Goal: Information Seeking & Learning: Find specific fact

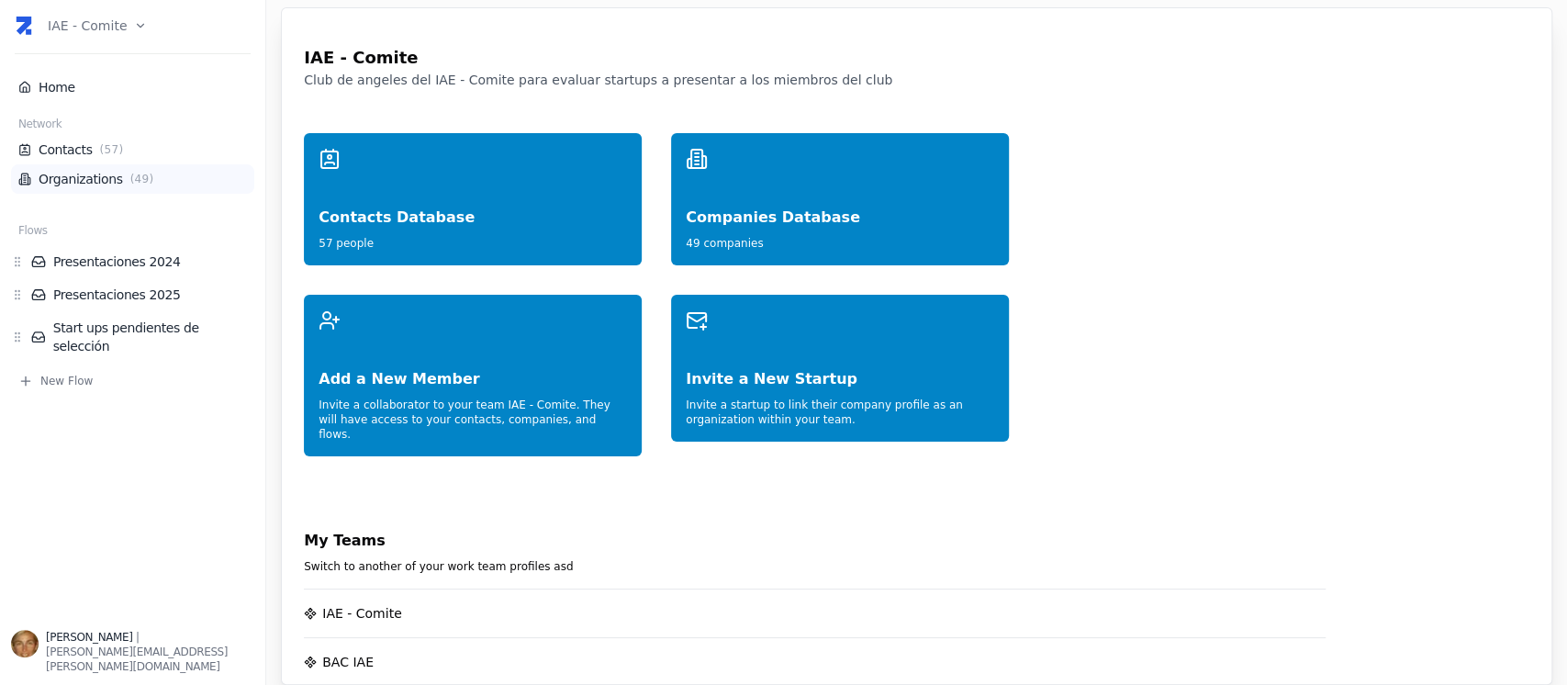
click at [143, 176] on span "( 49 )" at bounding box center [142, 179] width 31 height 15
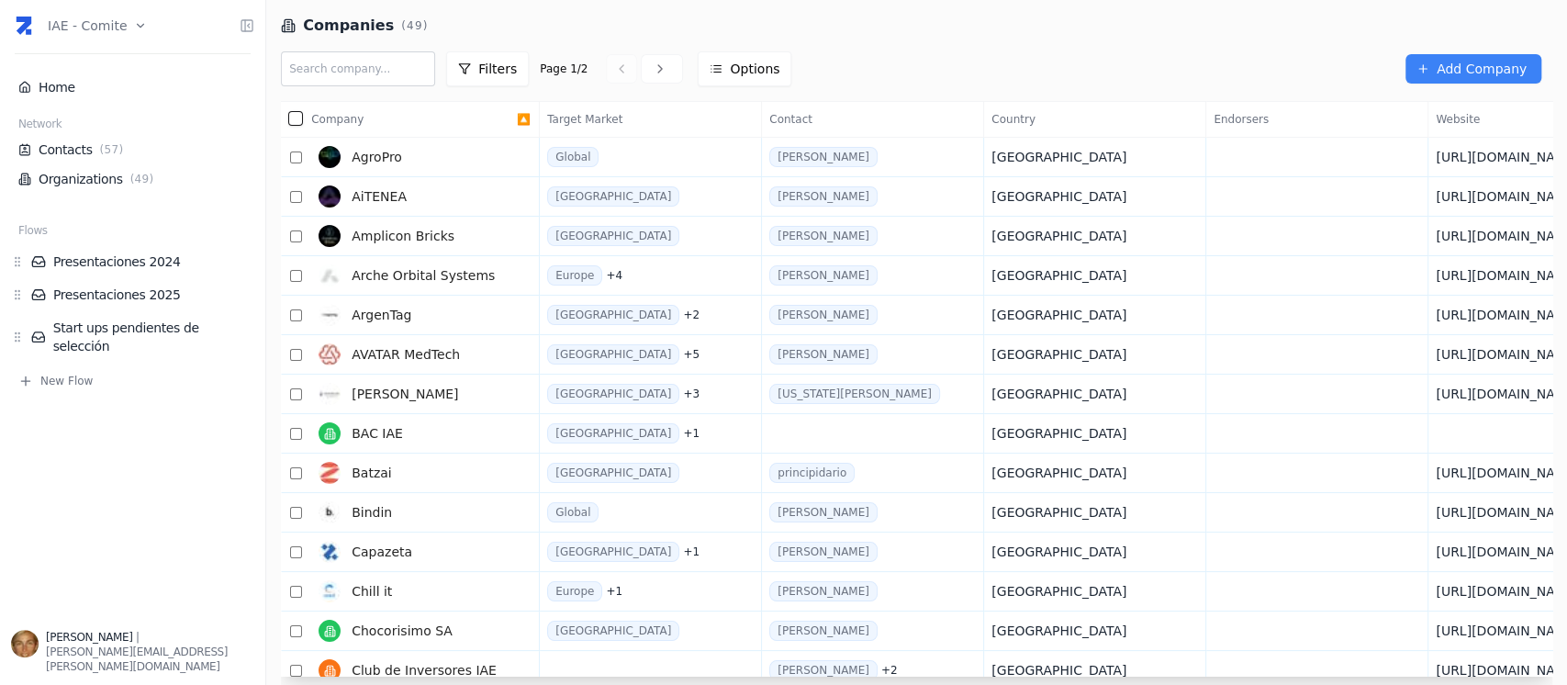
scroll to position [122, 0]
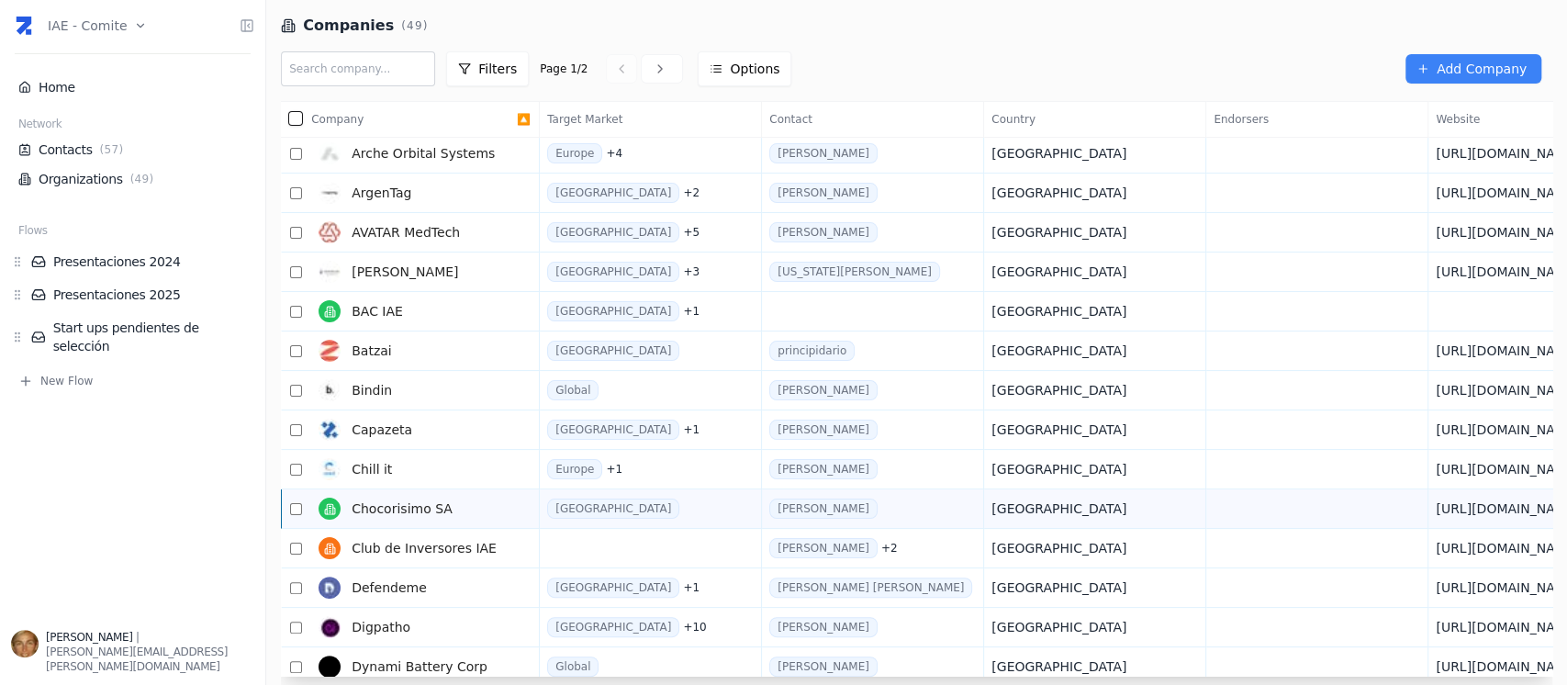
click at [463, 495] on link "Chocorisimo SA" at bounding box center [414, 508] width 206 height 37
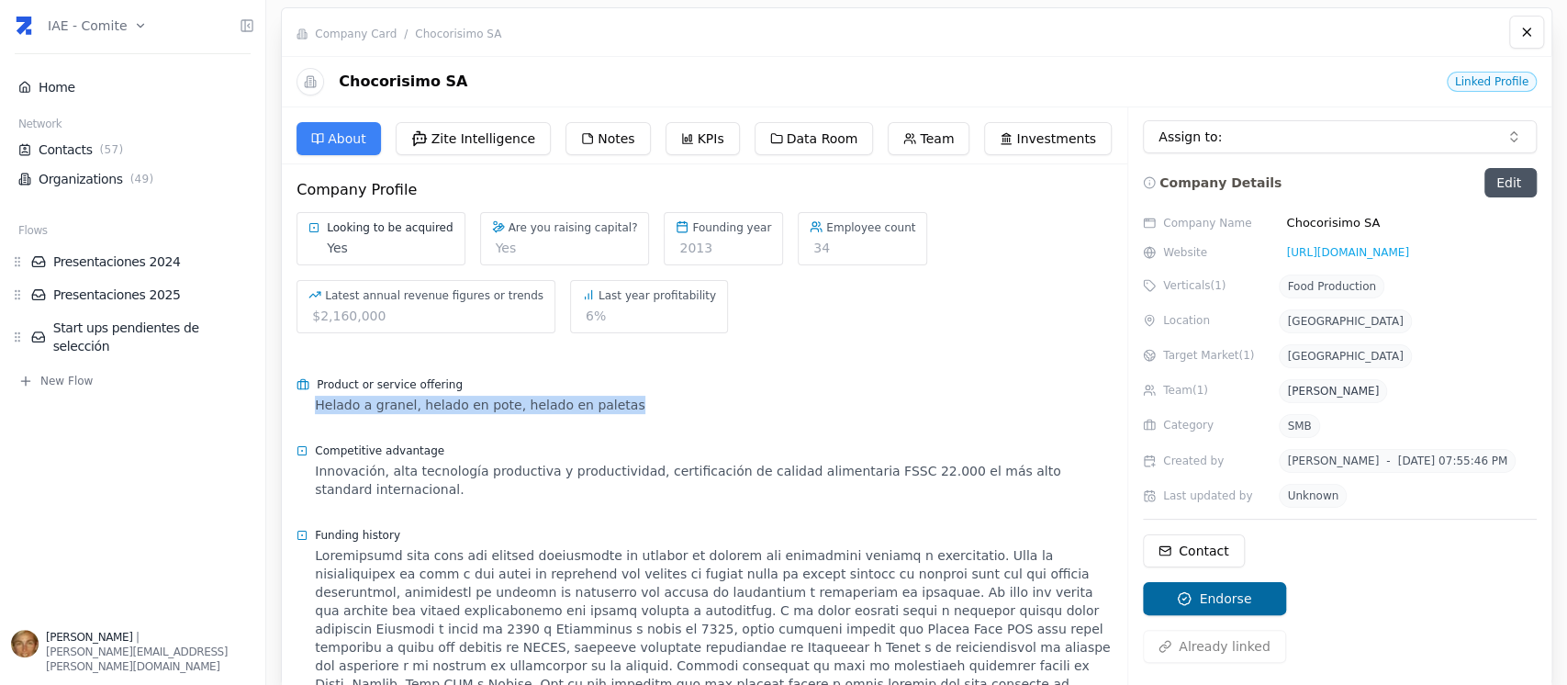
drag, startPoint x: 318, startPoint y: 404, endPoint x: 611, endPoint y: 424, distance: 293.4
click at [611, 424] on div "Product or service offering Helado a granel, helado en pote, helado en paletas" at bounding box center [704, 395] width 816 height 66
copy div "Helado a granel, helado en pote, helado en paletas"
click at [142, 184] on span "( 49 )" at bounding box center [142, 179] width 31 height 15
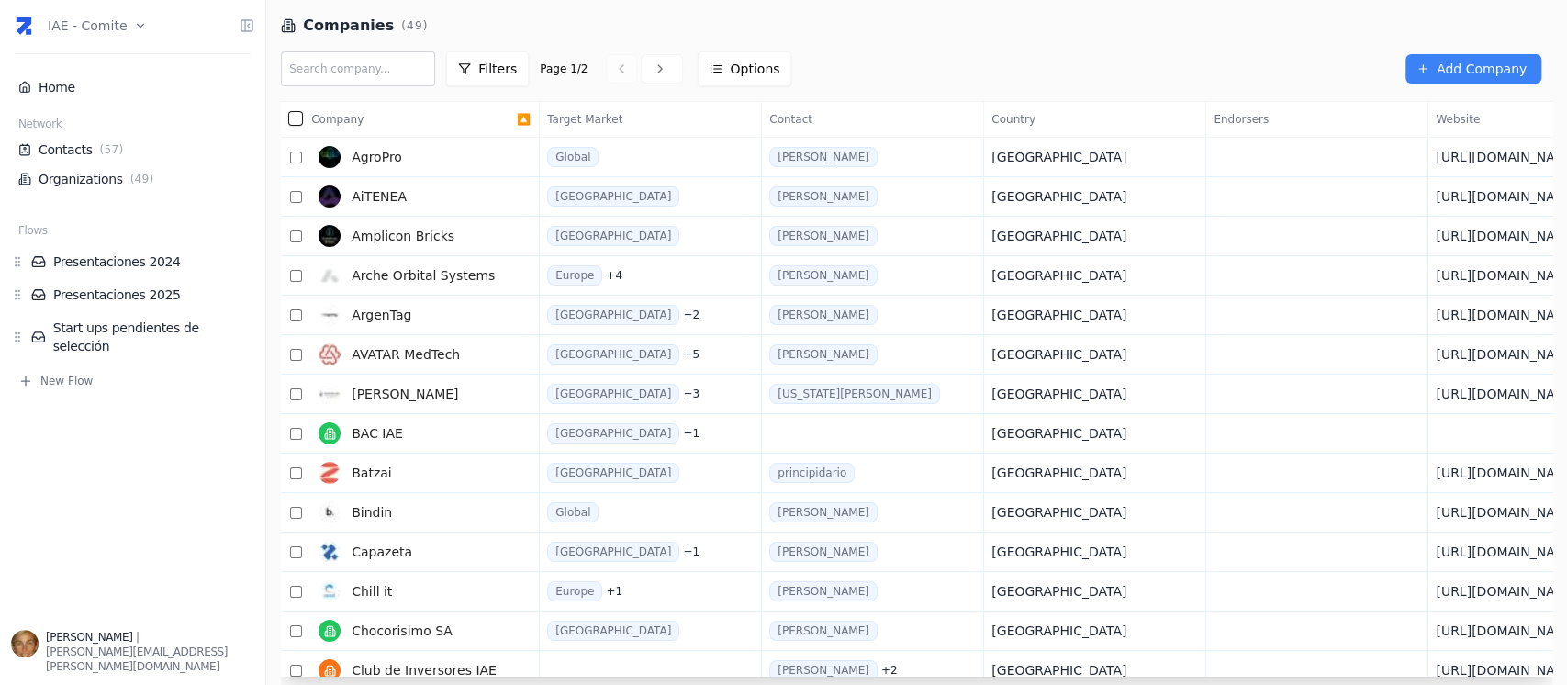
click at [341, 77] on input "text" at bounding box center [358, 68] width 154 height 35
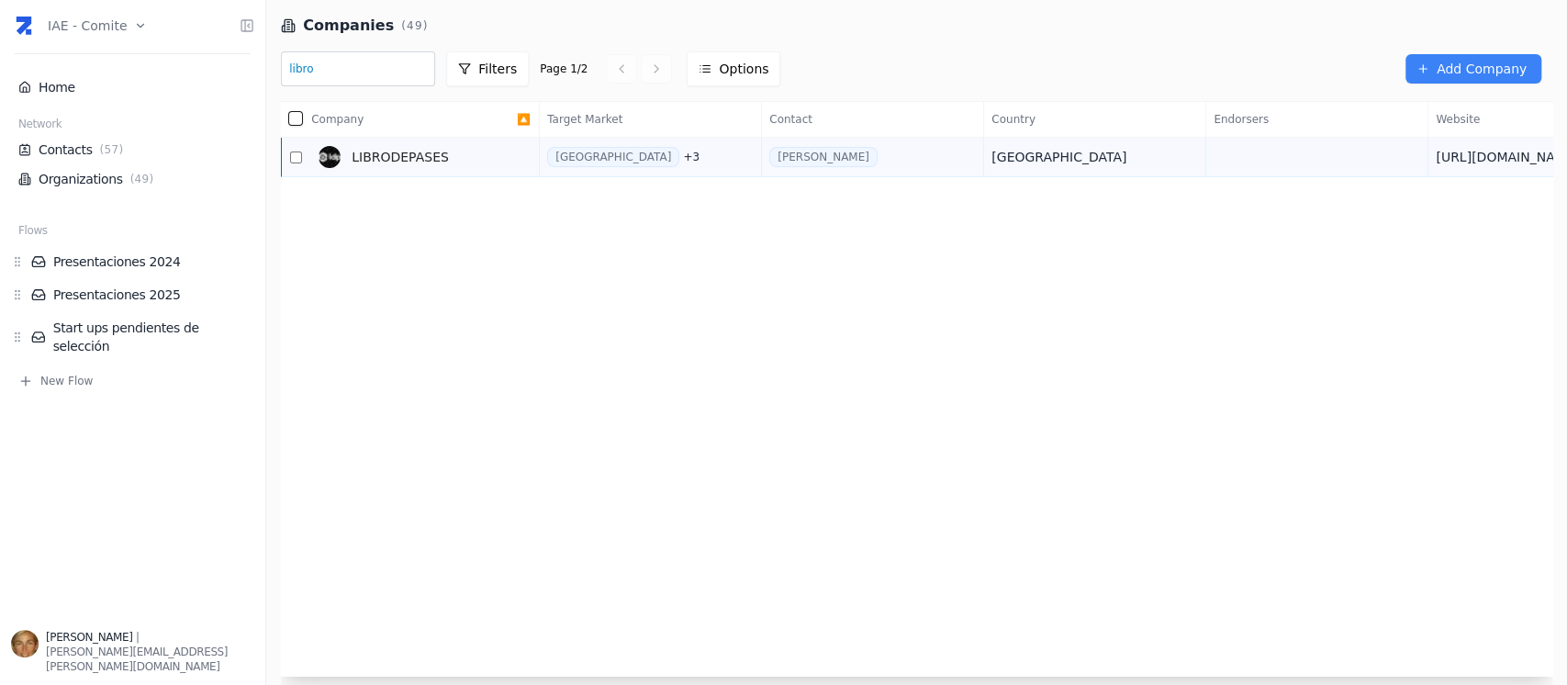
type input "libro"
click at [407, 165] on link "LIBRODEPASES" at bounding box center [414, 157] width 206 height 37
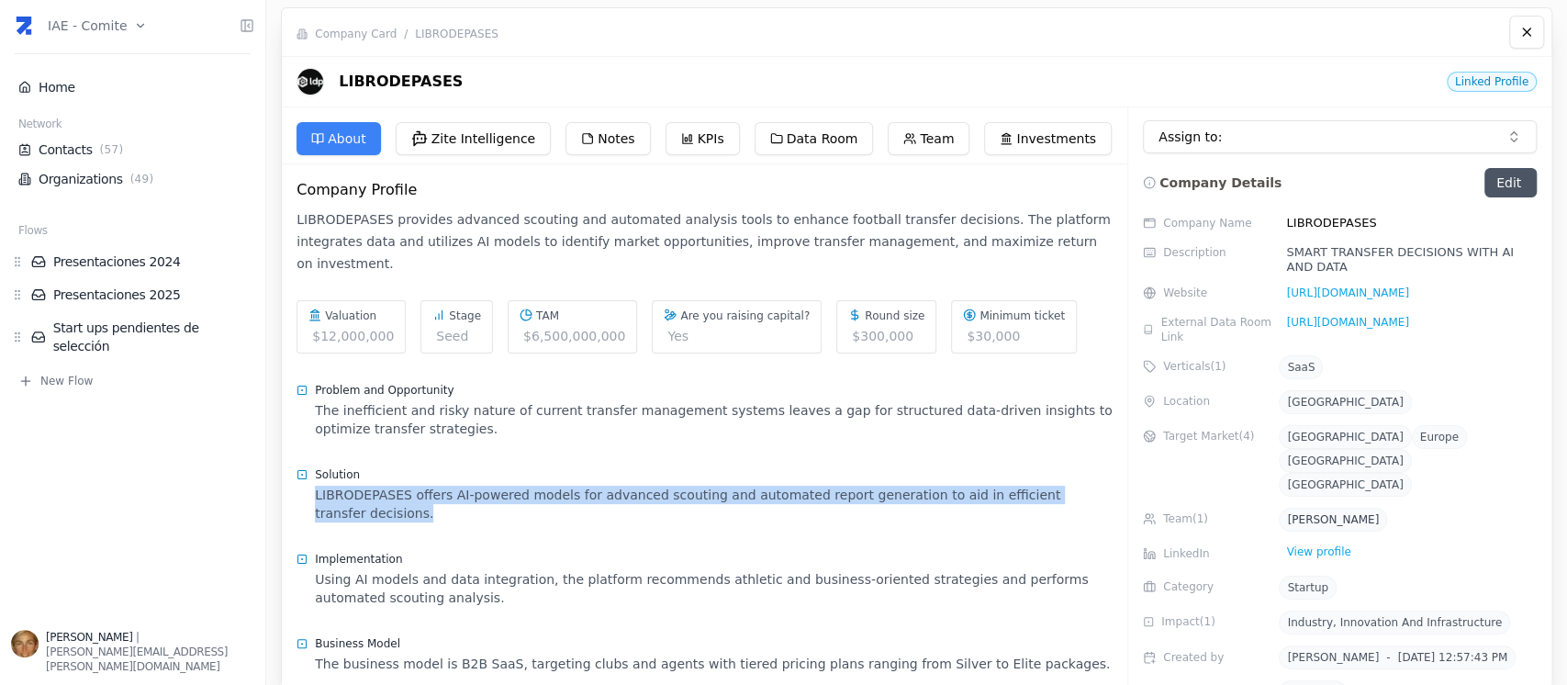
drag, startPoint x: 316, startPoint y: 474, endPoint x: 1086, endPoint y: 483, distance: 770.0
click at [1086, 483] on div "Solution LIBRODEPASES offers AI-powered models for advanced scouting and automa…" at bounding box center [704, 494] width 816 height 84
copy div "LIBRODEPASES offers AI-powered models for advanced scouting and automated repor…"
click at [93, 183] on link "Organizations ( 49 )" at bounding box center [132, 179] width 229 height 18
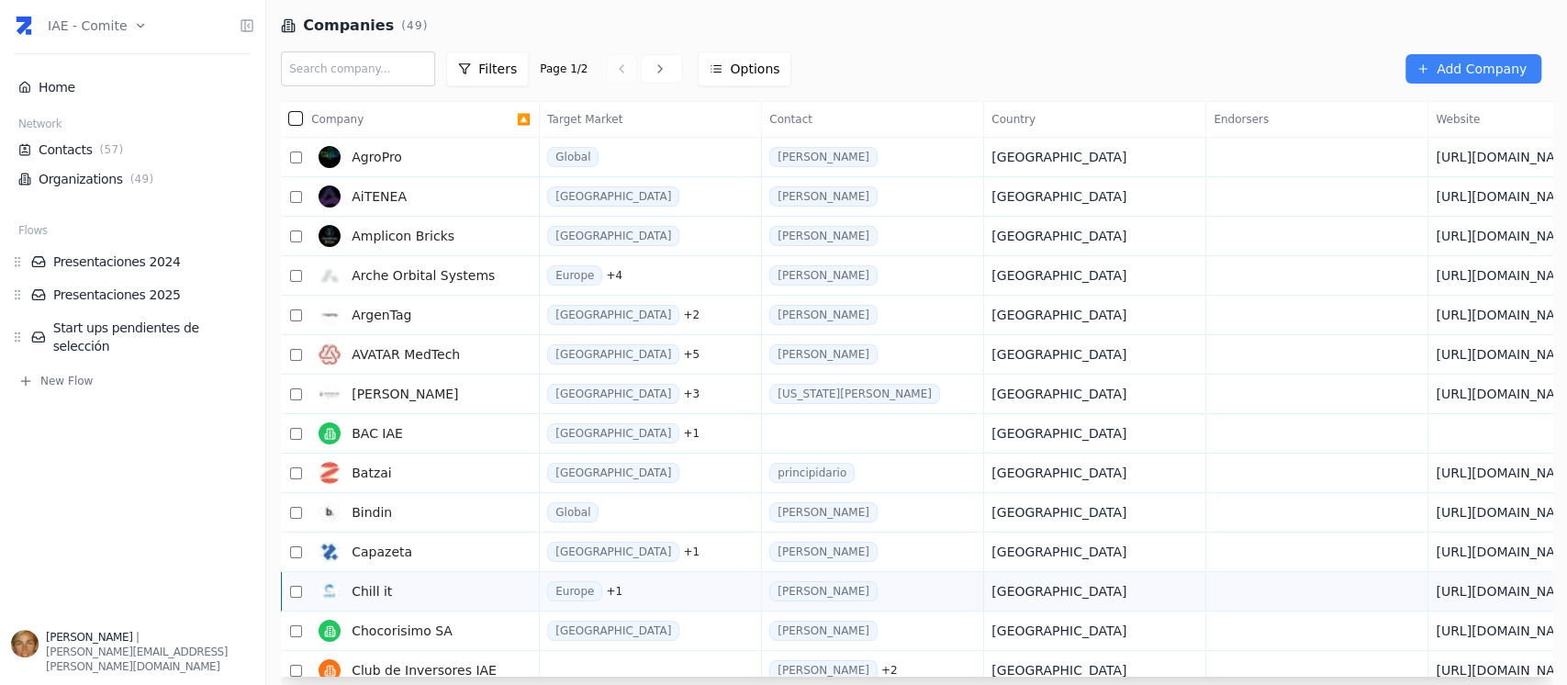
click at [470, 598] on link "Chill it" at bounding box center [414, 591] width 206 height 37
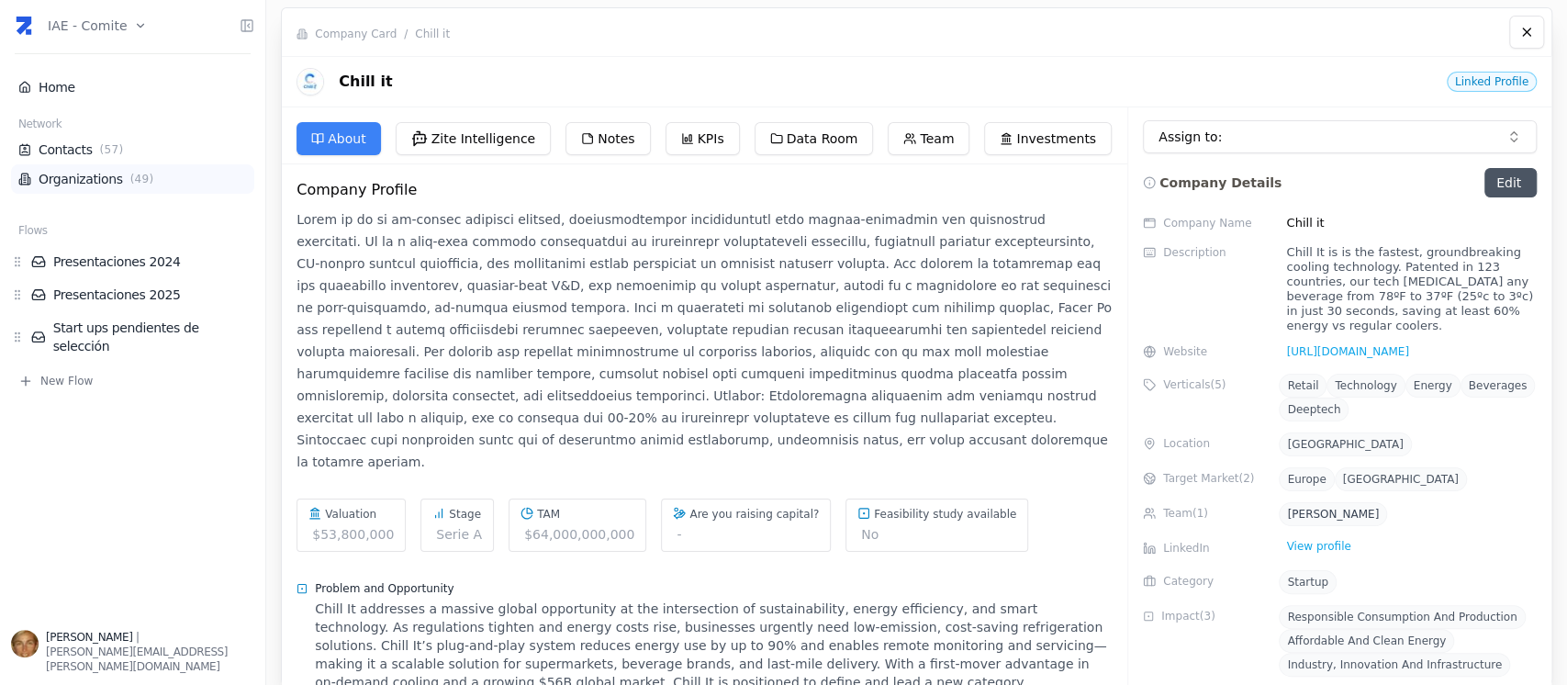
click at [99, 175] on link "Organizations ( 49 )" at bounding box center [132, 179] width 229 height 18
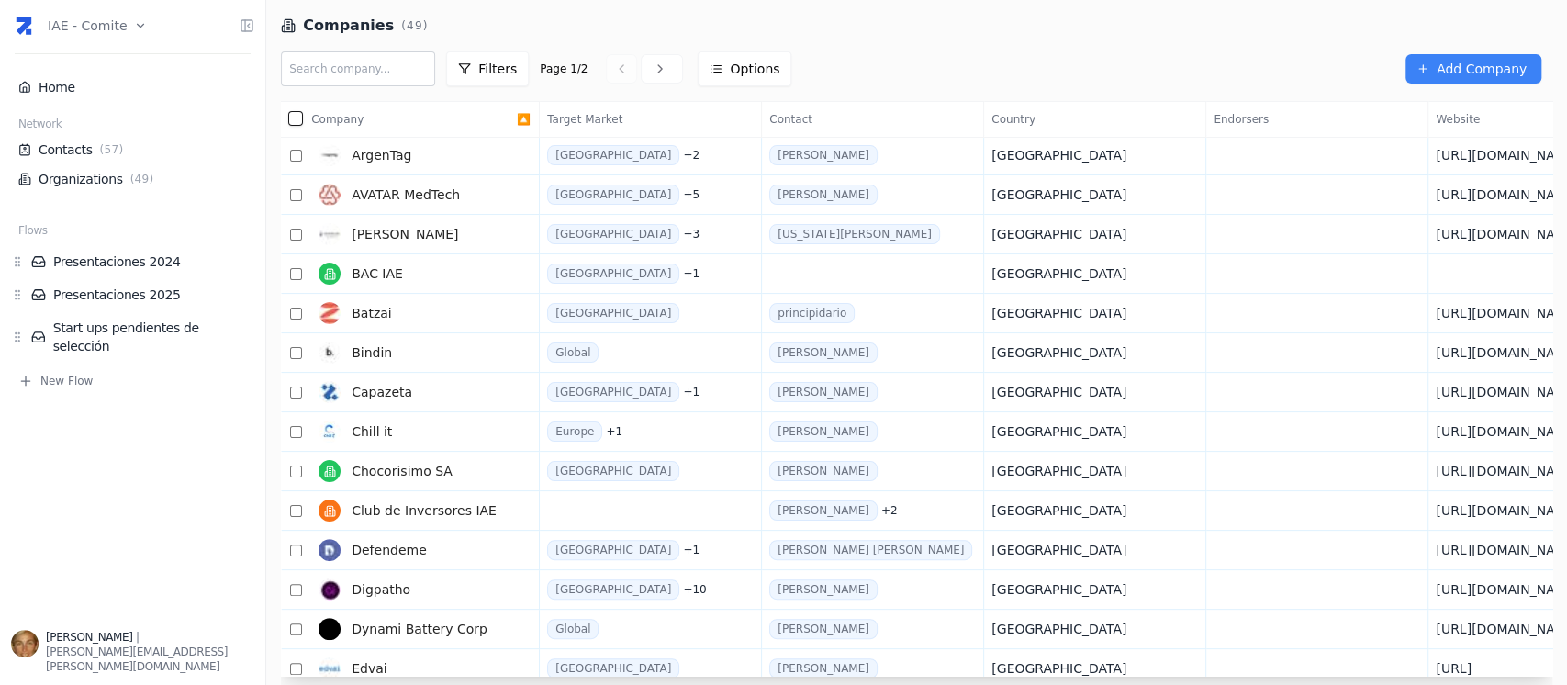
scroll to position [244, 0]
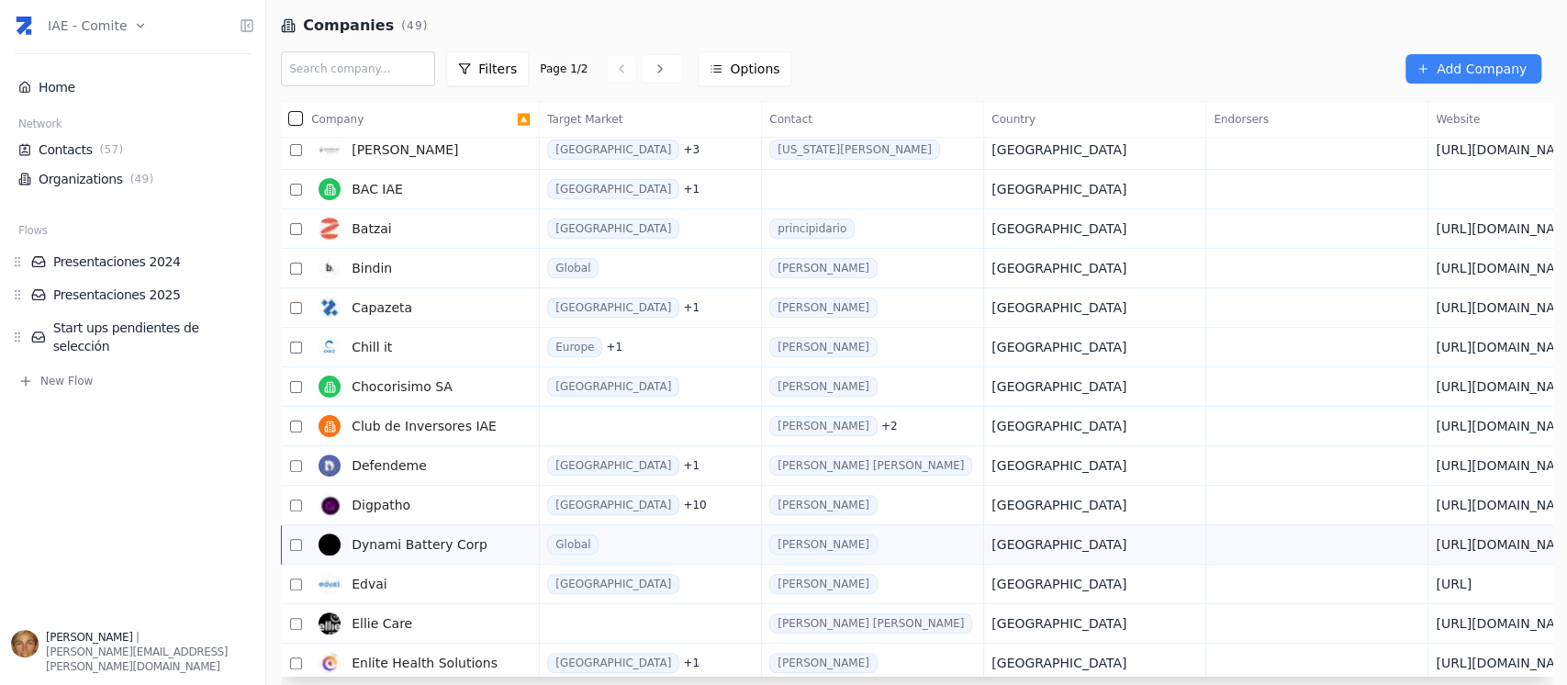
click at [469, 540] on span "Dynami Battery Corp" at bounding box center [419, 544] width 136 height 18
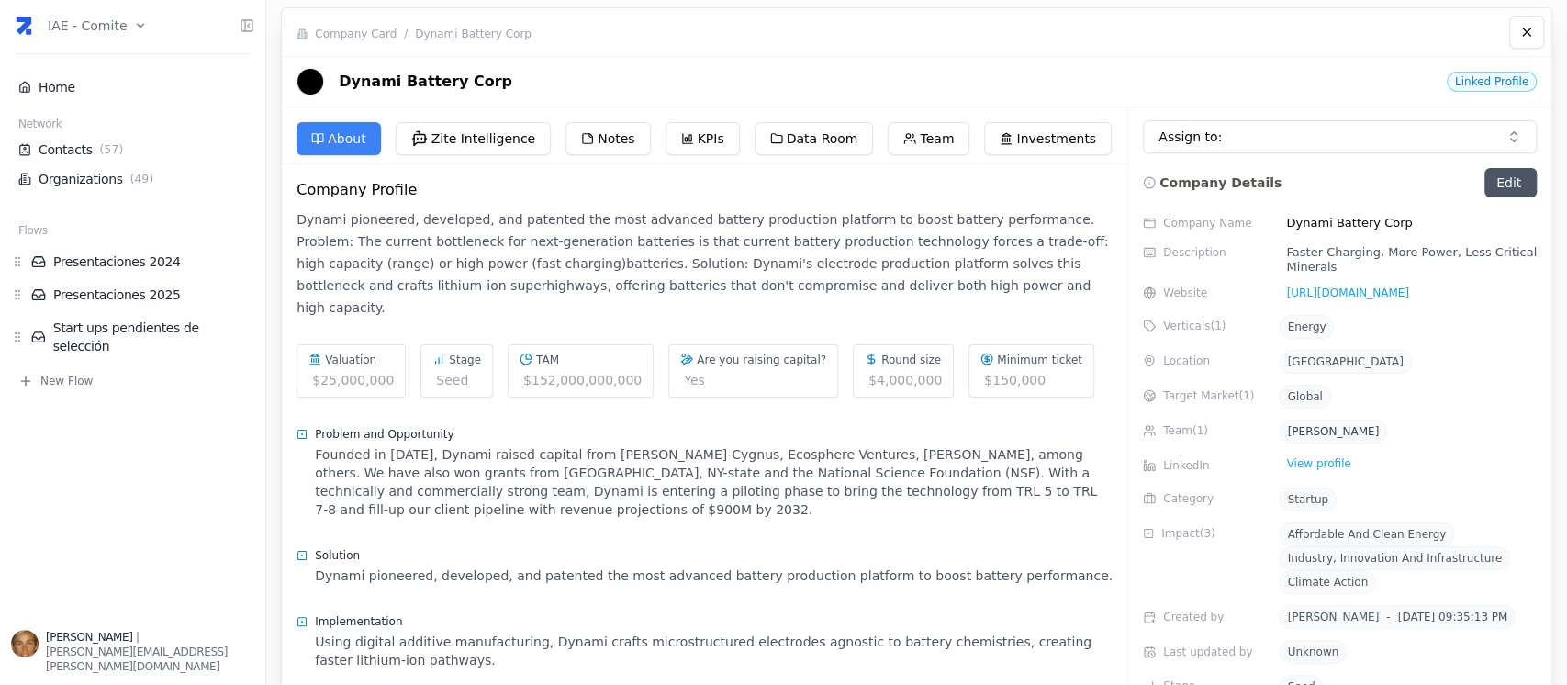
click at [373, 25] on div "Company Card / Dynami Battery Corp" at bounding box center [916, 32] width 1269 height 48
click at [372, 36] on span "Company Card" at bounding box center [356, 34] width 82 height 15
click at [505, 39] on link "Dynami Battery Corp" at bounding box center [473, 34] width 117 height 13
click at [99, 174] on link "Organizations ( 49 )" at bounding box center [132, 179] width 229 height 18
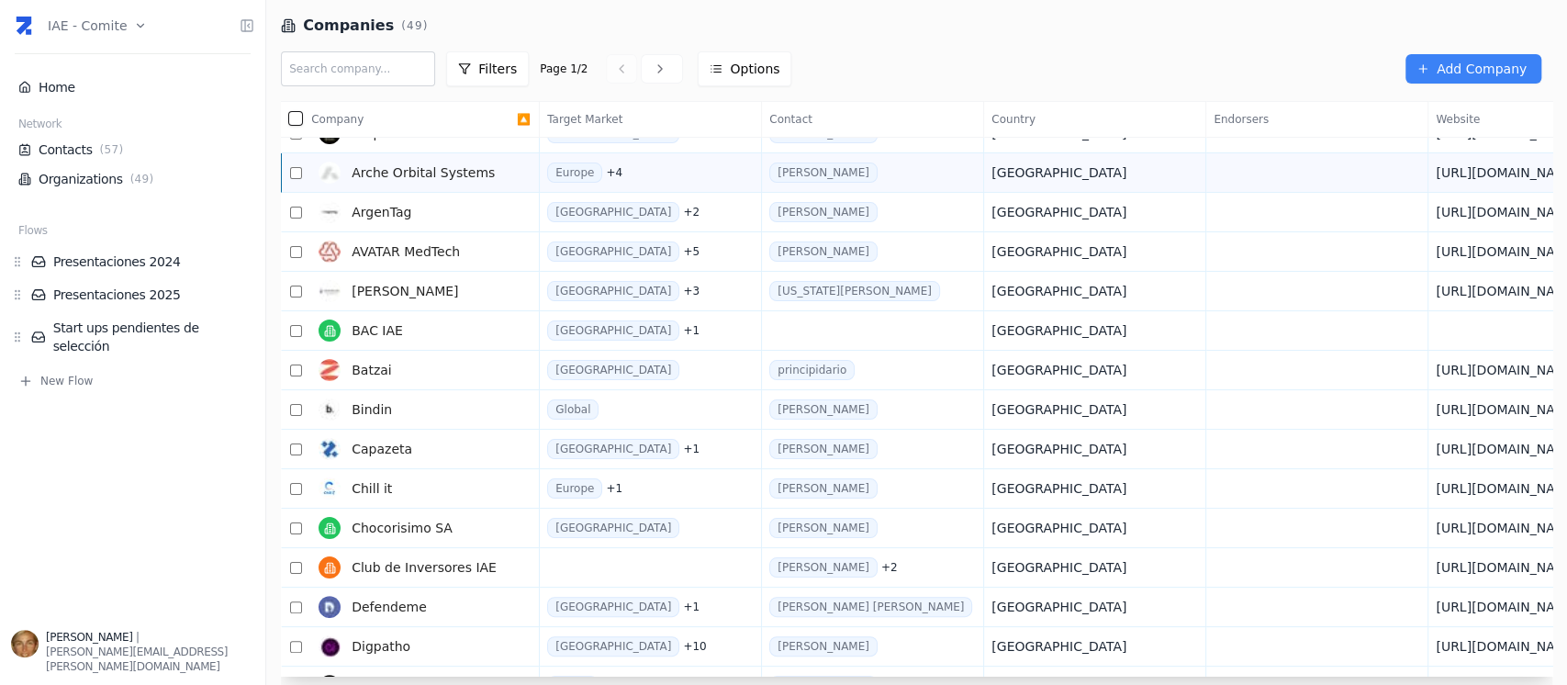
scroll to position [244, 0]
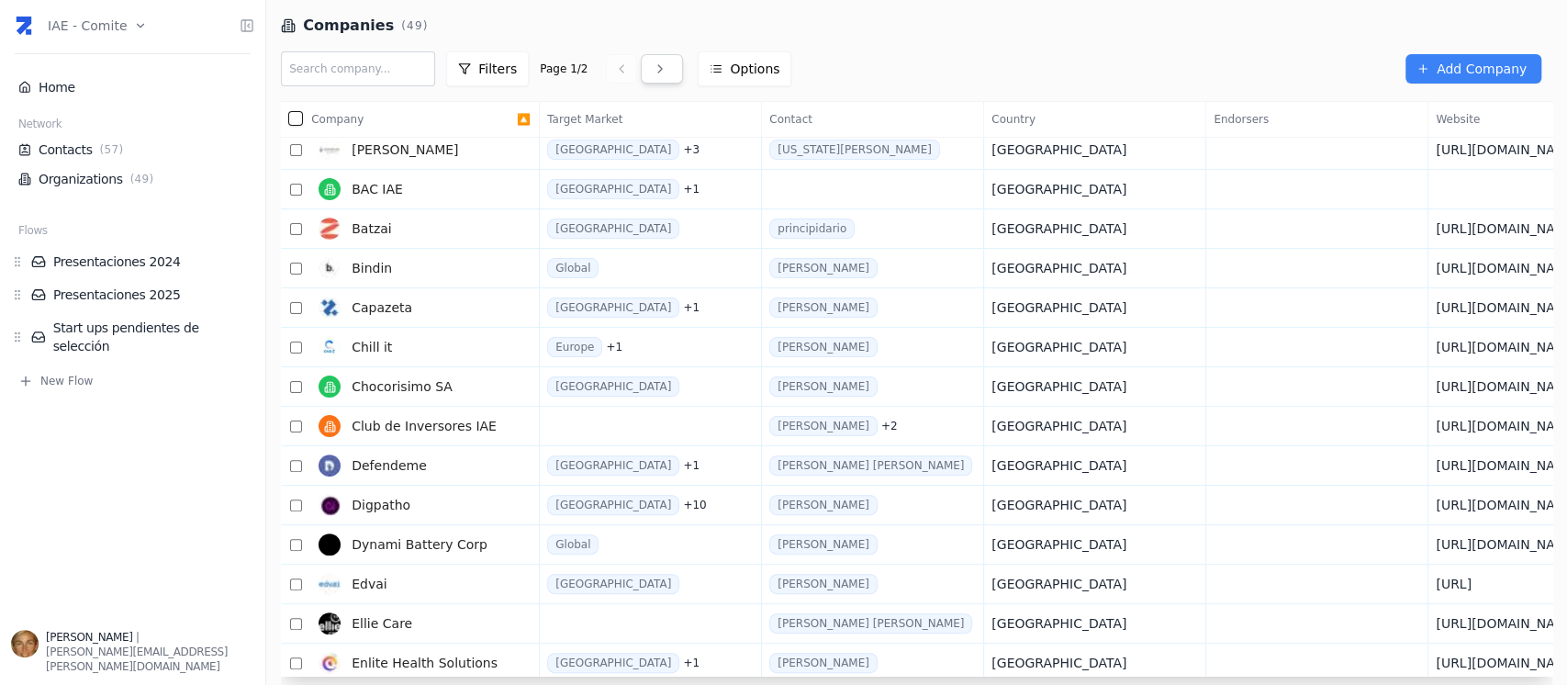
click at [641, 61] on link at bounding box center [662, 68] width 42 height 29
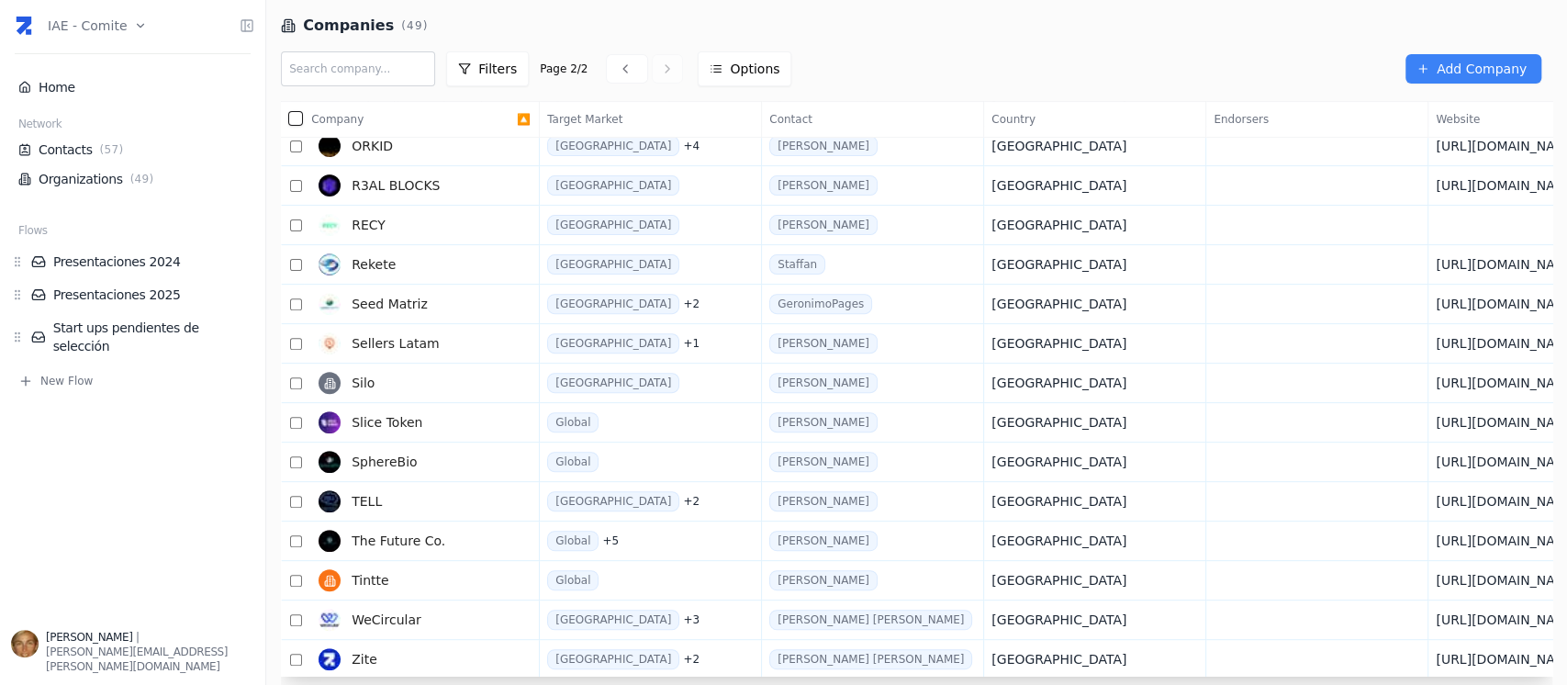
scroll to position [414, 0]
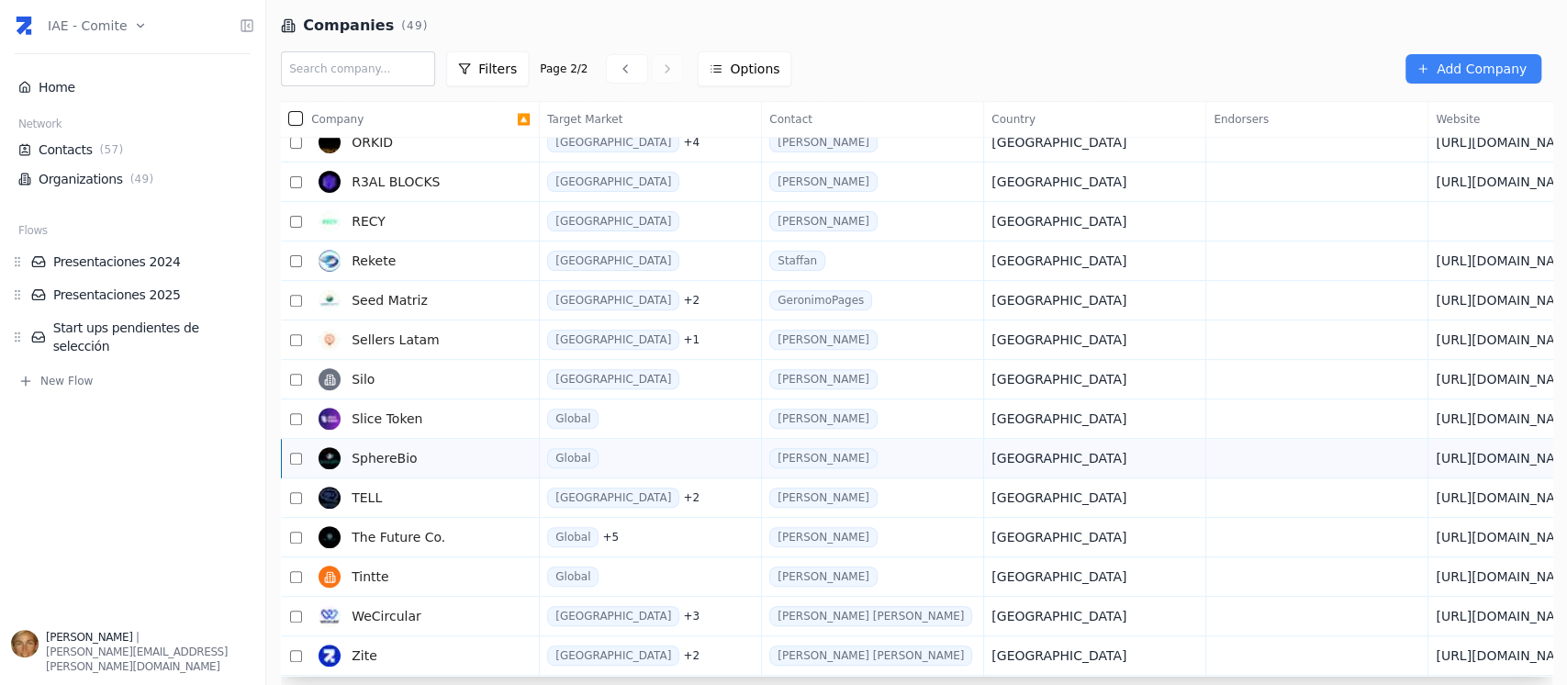
click at [463, 457] on link "SphereBio" at bounding box center [414, 458] width 206 height 37
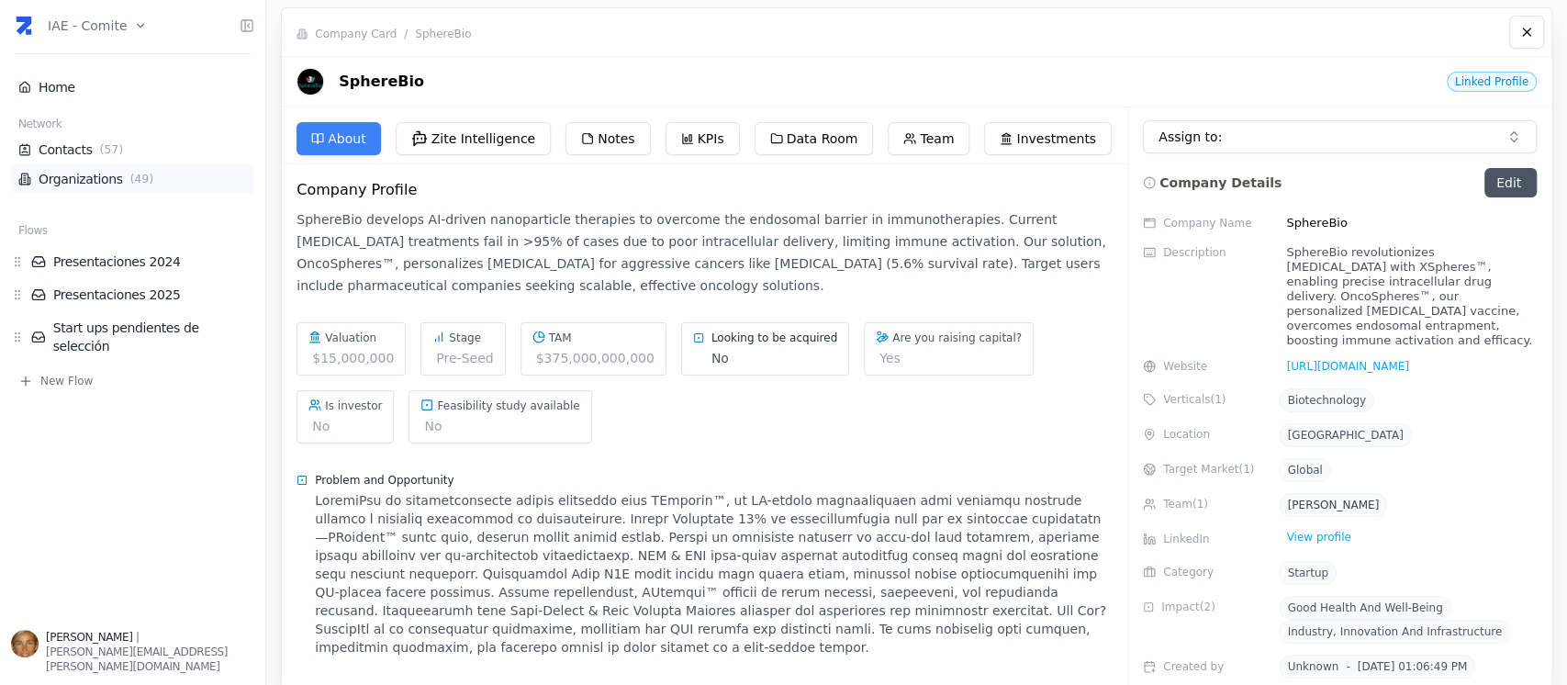
click at [184, 183] on link "Organizations ( 49 )" at bounding box center [132, 179] width 229 height 18
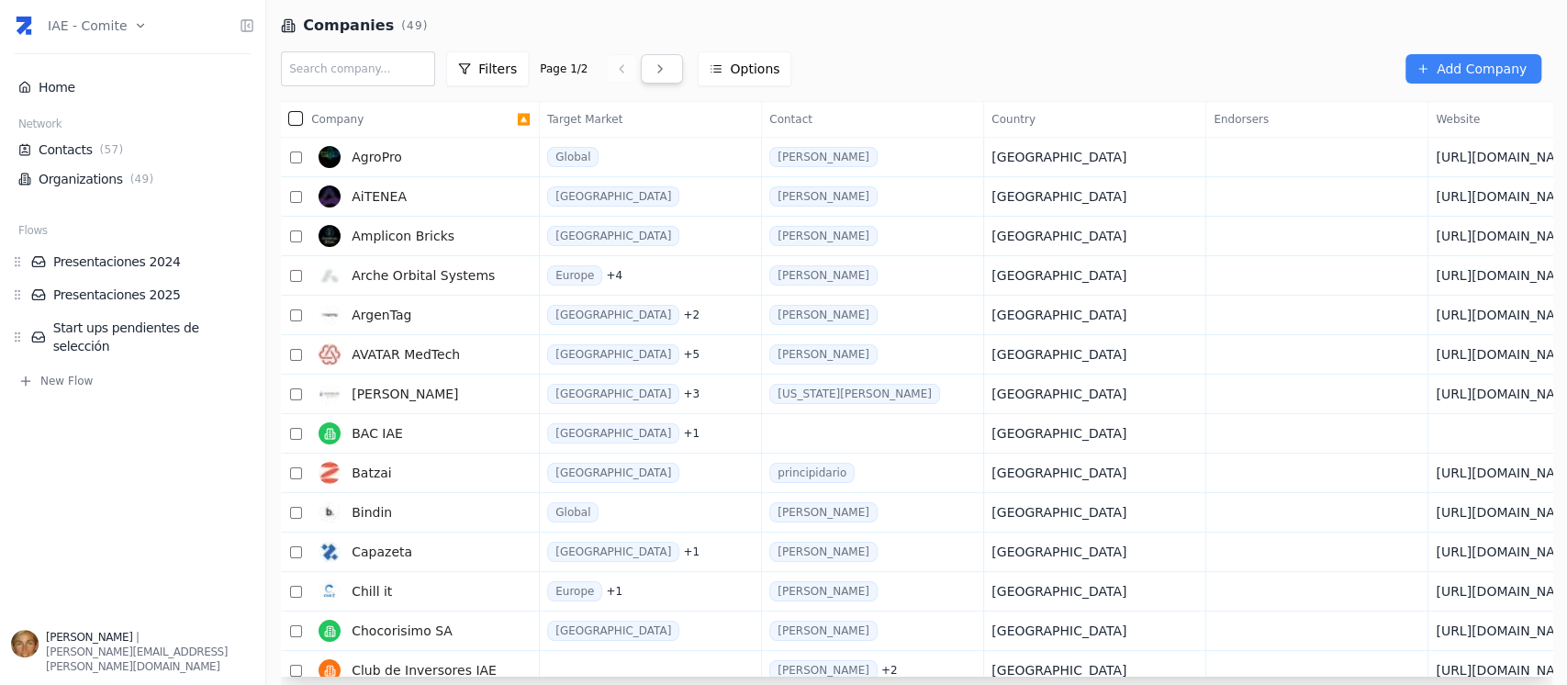
click at [652, 63] on icon at bounding box center [659, 68] width 15 height 15
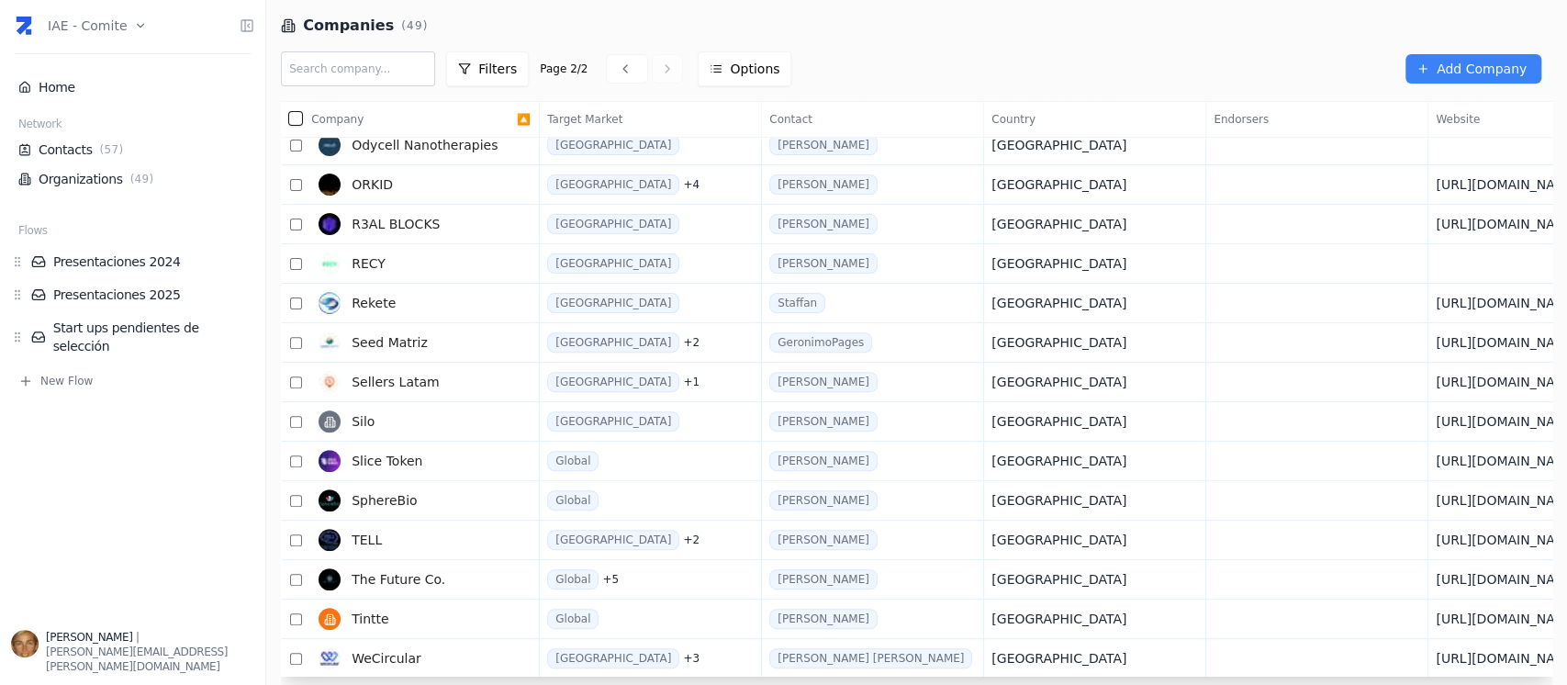
scroll to position [414, 0]
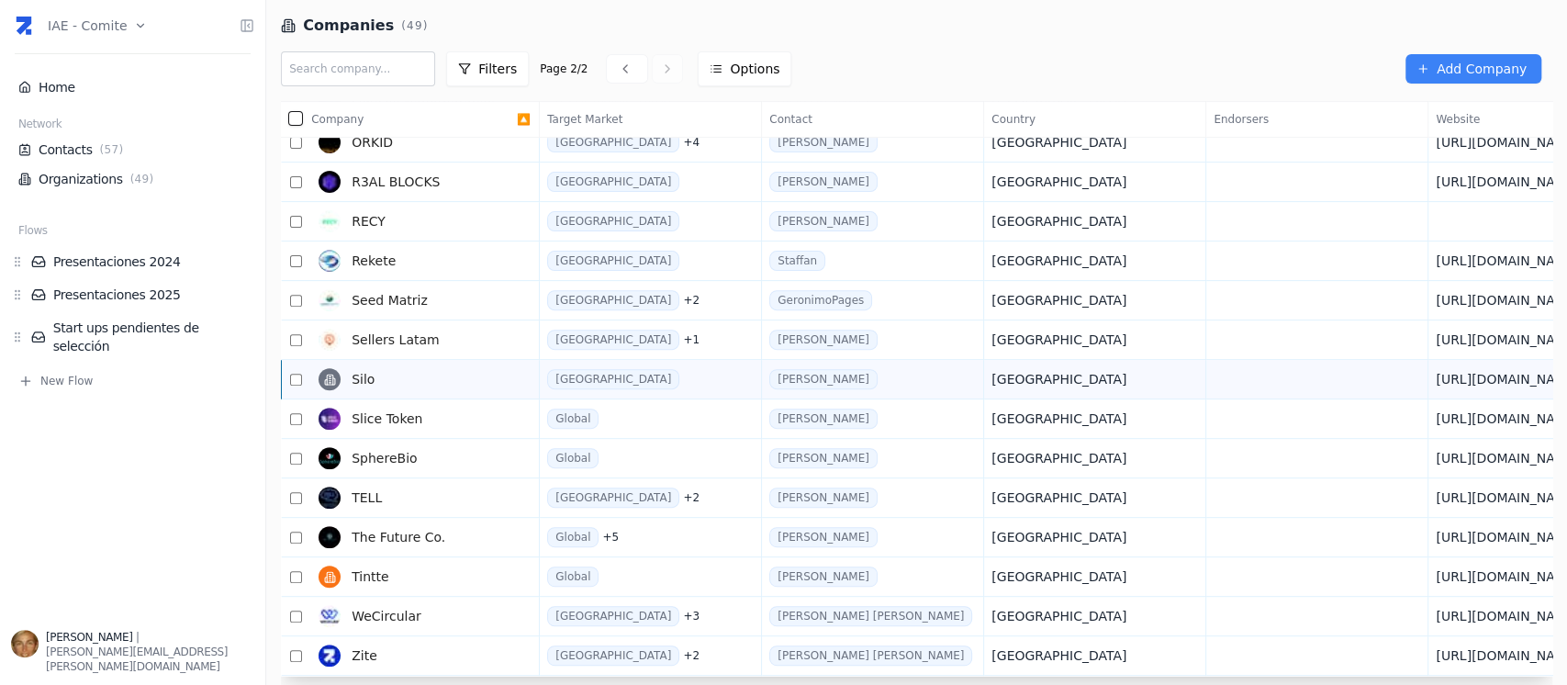
click at [503, 375] on link "Silo" at bounding box center [414, 379] width 206 height 37
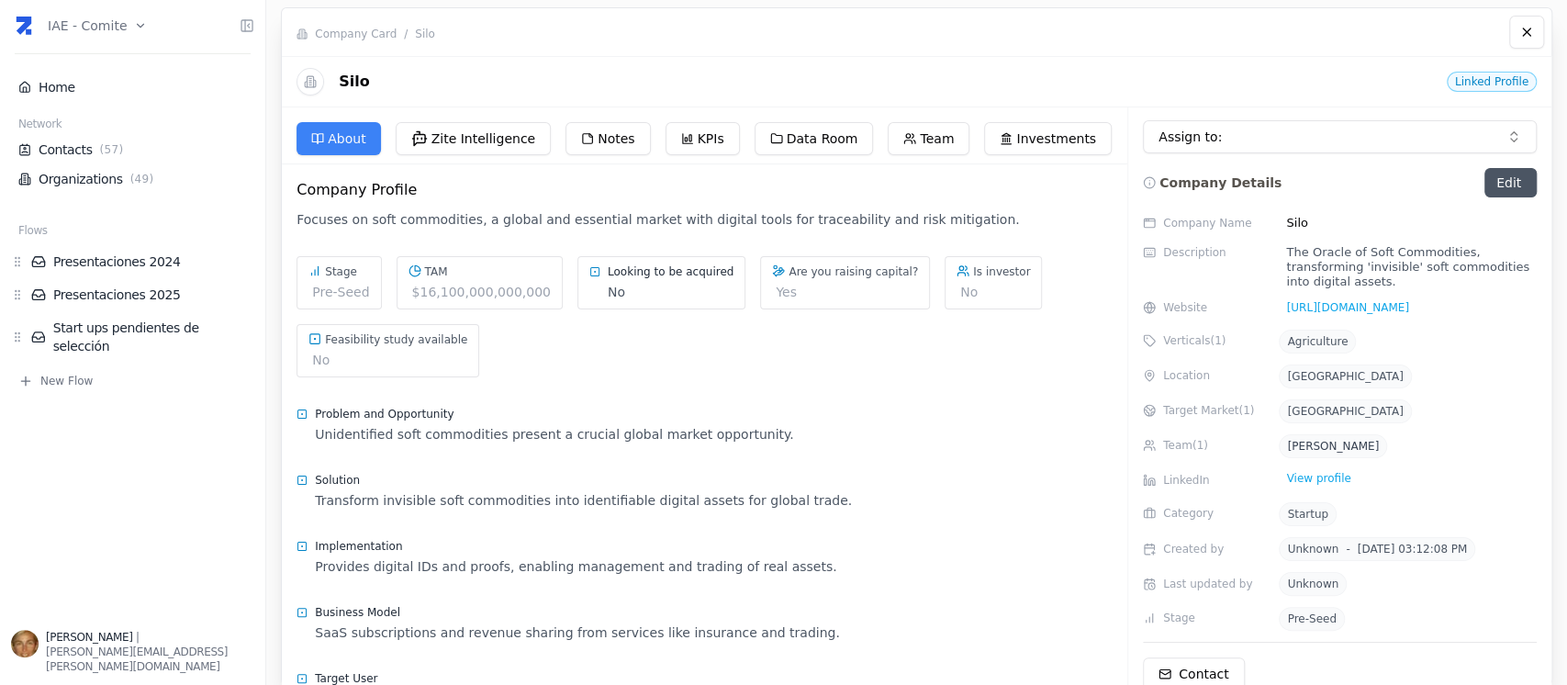
click at [437, 34] on div "Company Card / Silo" at bounding box center [902, 34] width 1212 height 15
click at [110, 182] on link "Organizations ( 49 )" at bounding box center [132, 179] width 229 height 18
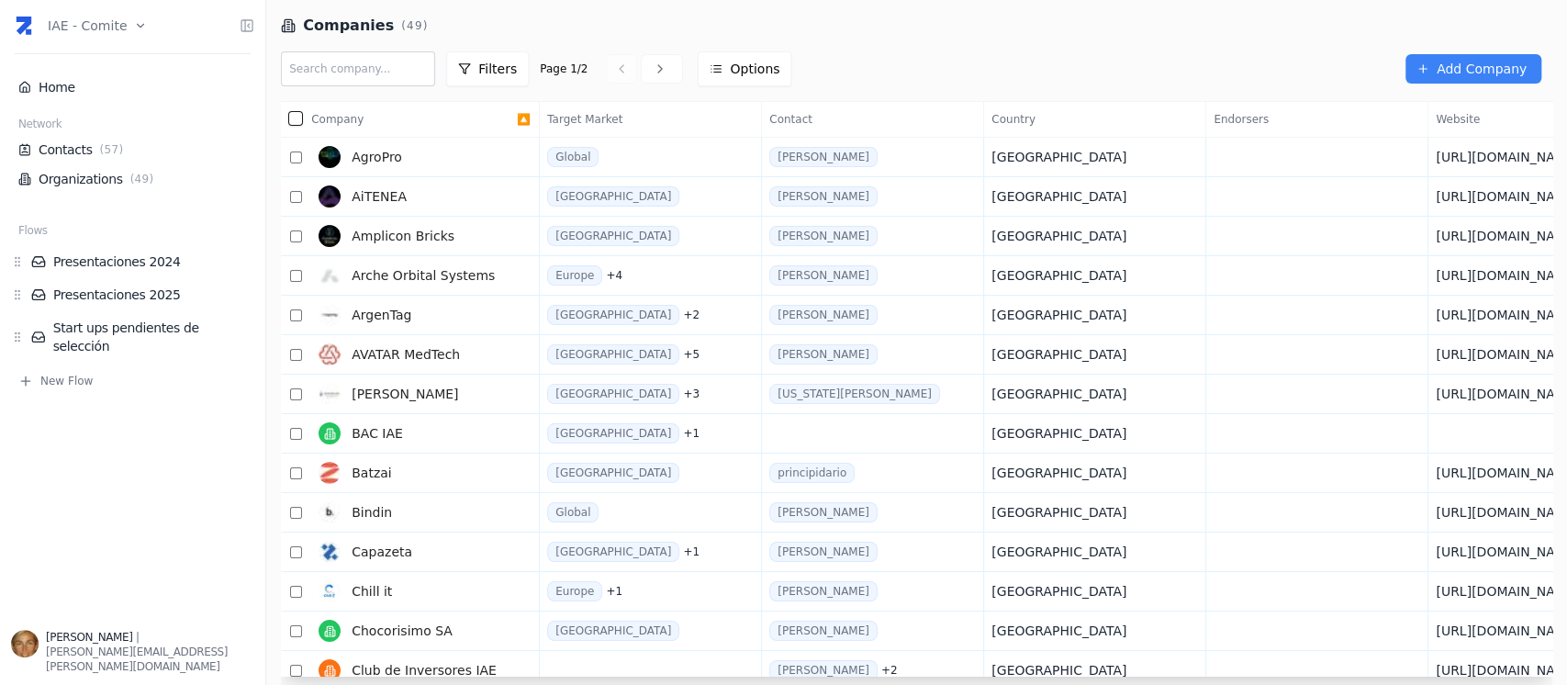
click at [387, 62] on input "text" at bounding box center [358, 68] width 154 height 35
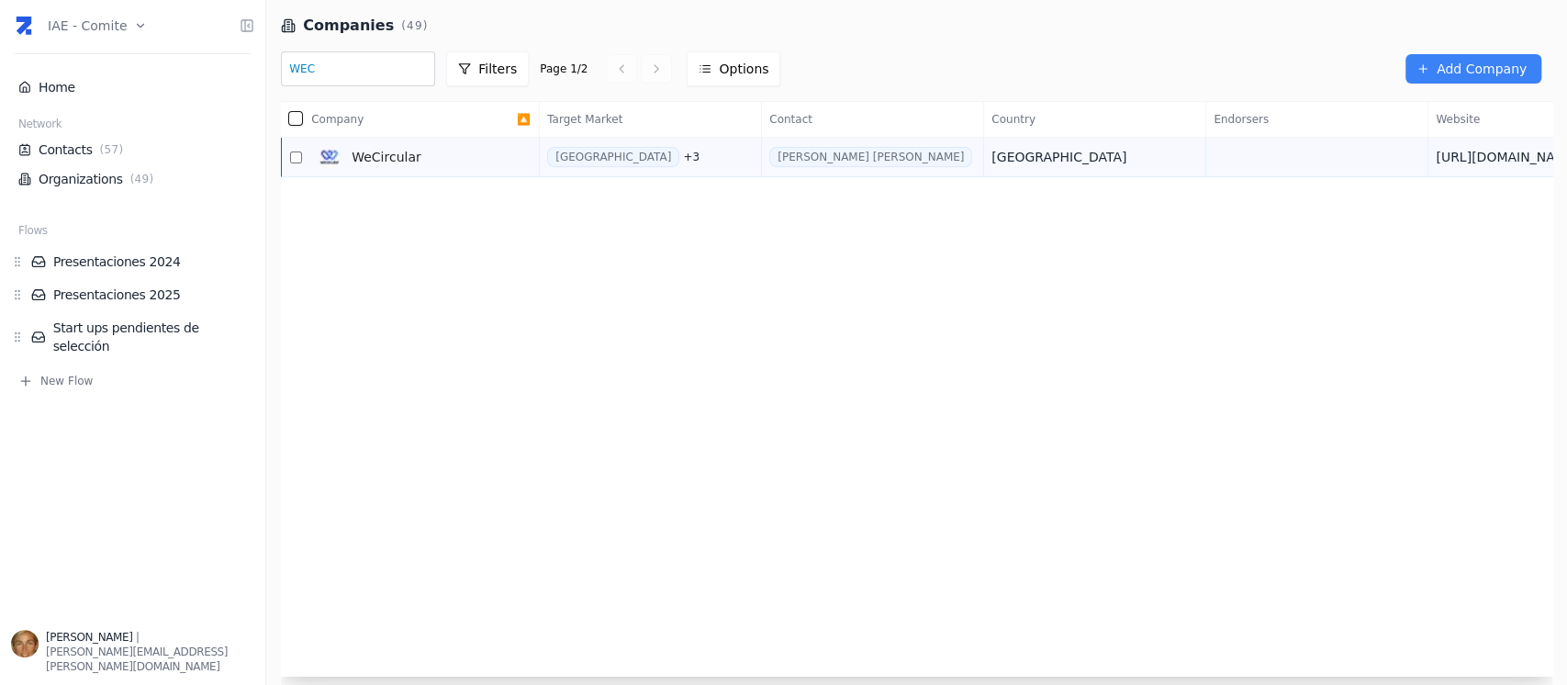
type input "WEC"
click at [417, 170] on link "WeCircular" at bounding box center [414, 157] width 206 height 37
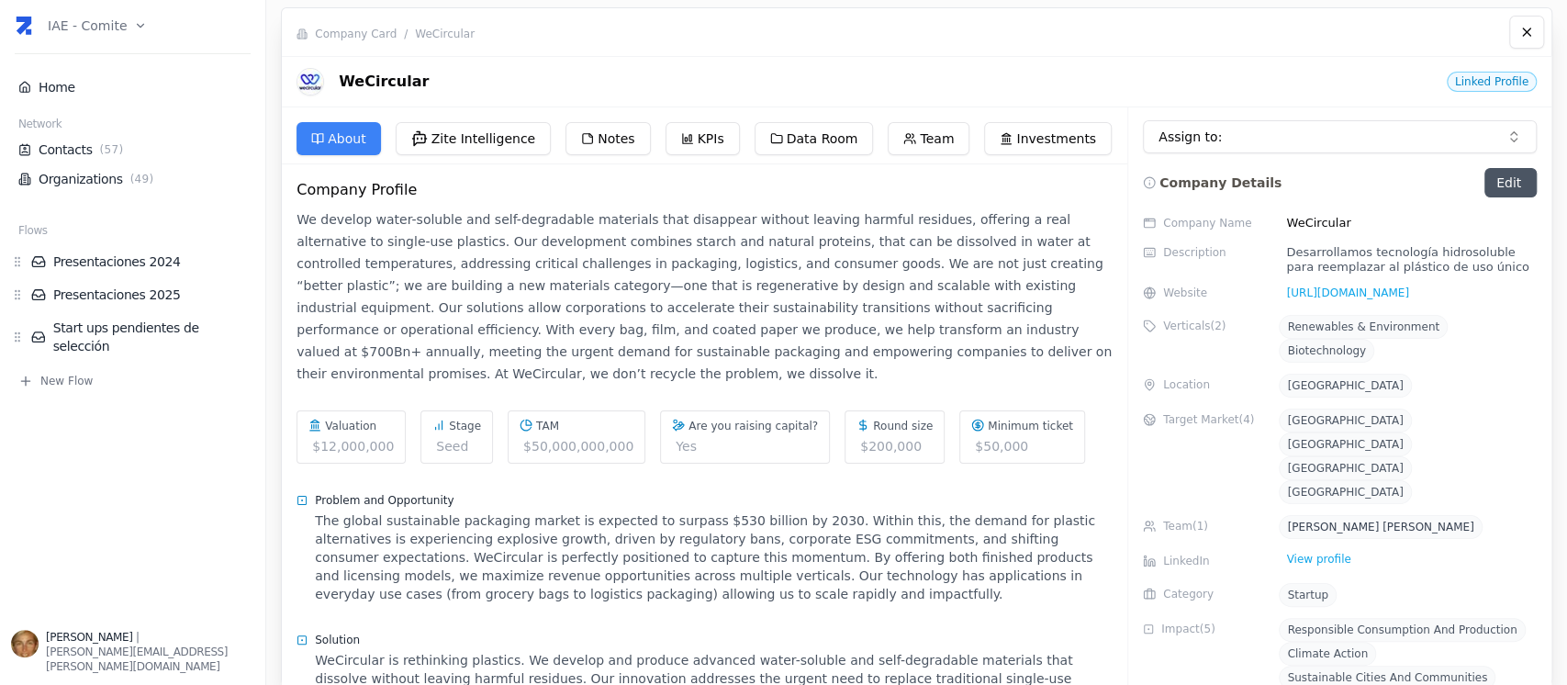
click at [477, 35] on div "Company Card / WeCircular" at bounding box center [902, 34] width 1212 height 15
click at [100, 165] on li "Organizations ( 49 )" at bounding box center [132, 178] width 243 height 29
click at [100, 168] on li "Organizations ( 49 )" at bounding box center [132, 178] width 243 height 29
click at [99, 184] on link "Organizations ( 49 )" at bounding box center [132, 179] width 229 height 18
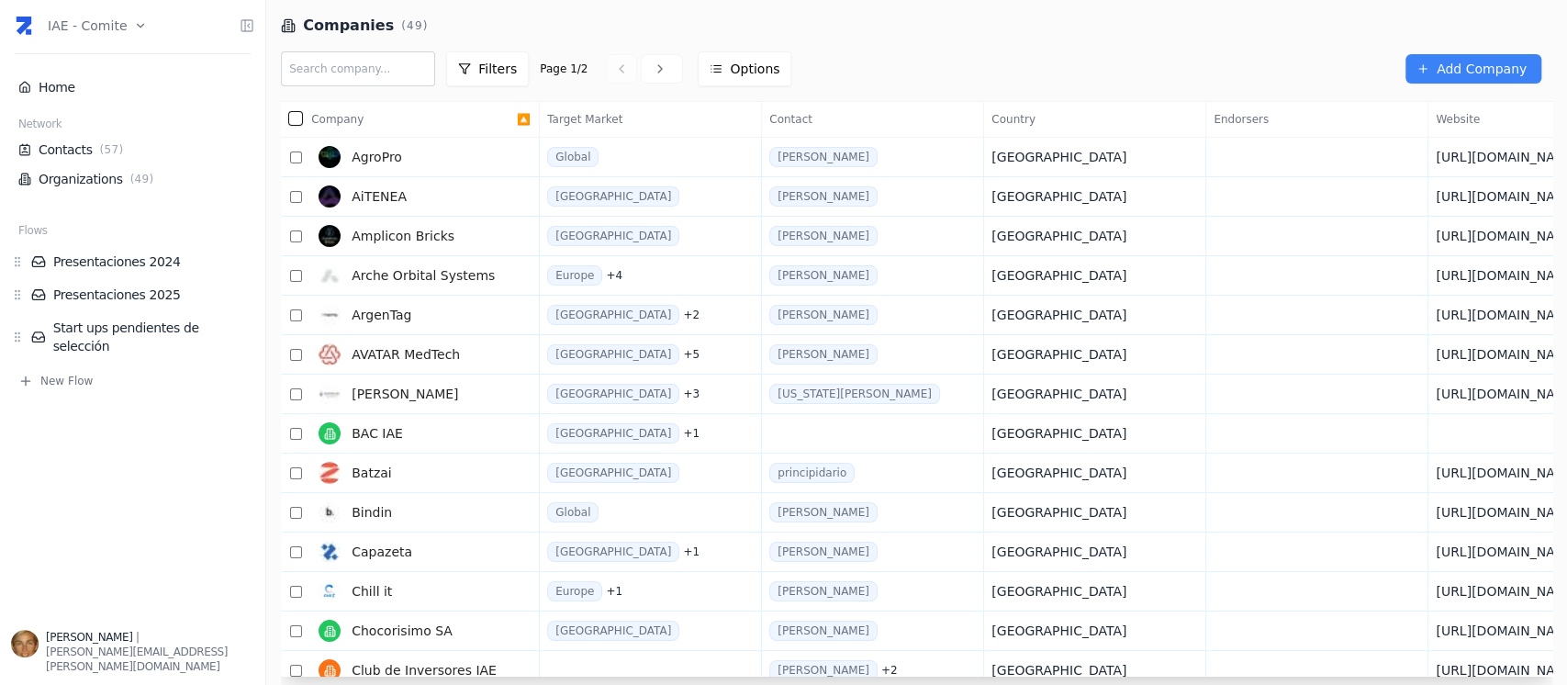
click at [404, 57] on input "text" at bounding box center [358, 68] width 154 height 35
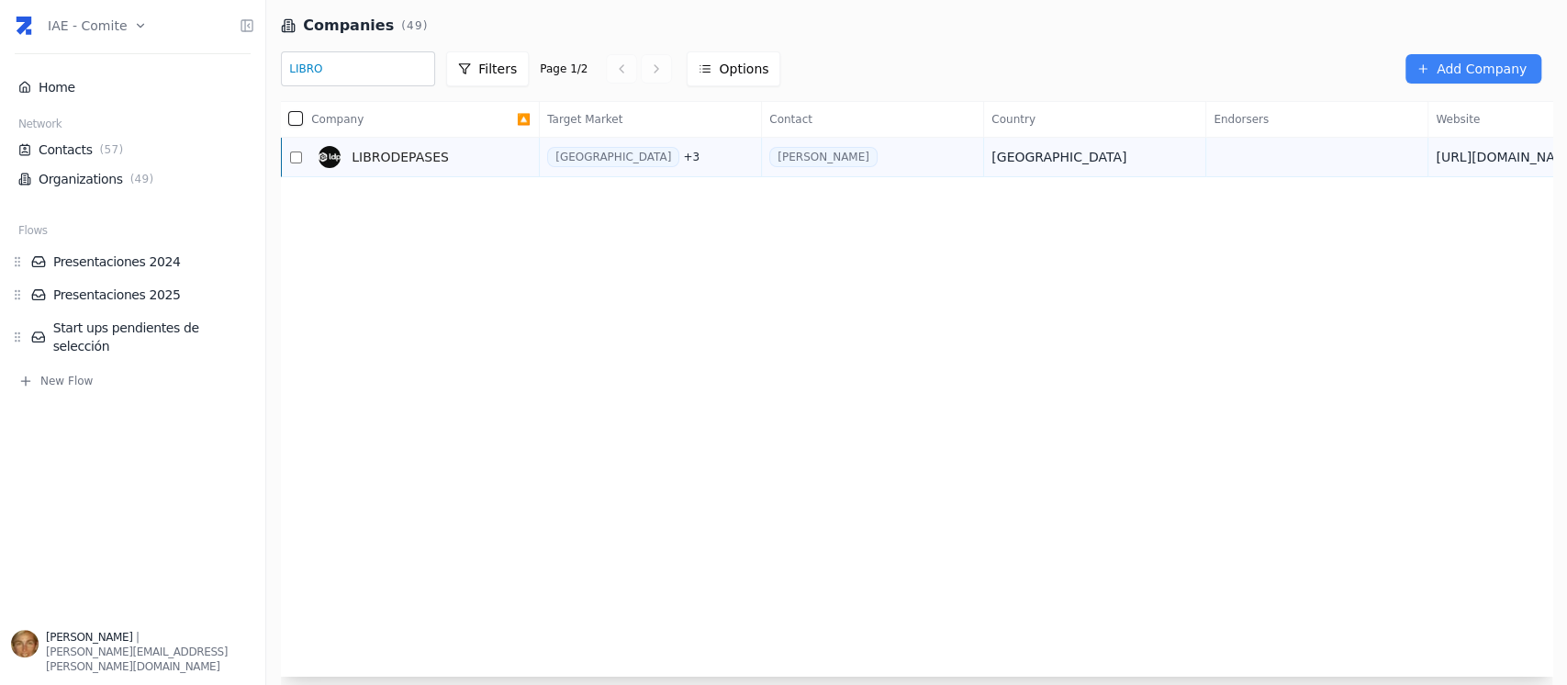
type input "LIBRO"
click at [446, 162] on link "LIBRODEPASES" at bounding box center [414, 157] width 206 height 37
